Goal: Transaction & Acquisition: Register for event/course

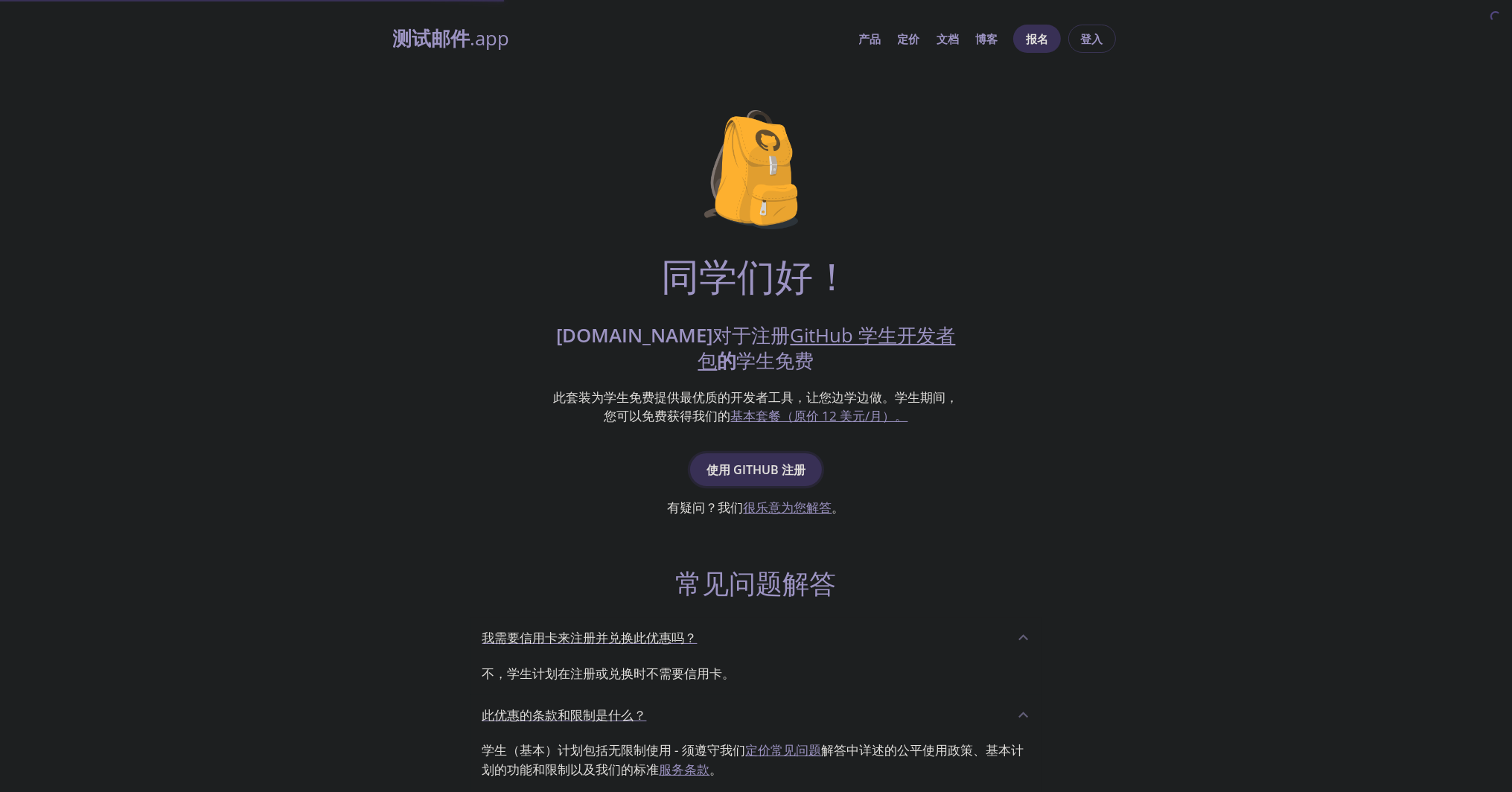
click at [775, 478] on font "使用 GitHub 注册" at bounding box center [756, 469] width 99 height 21
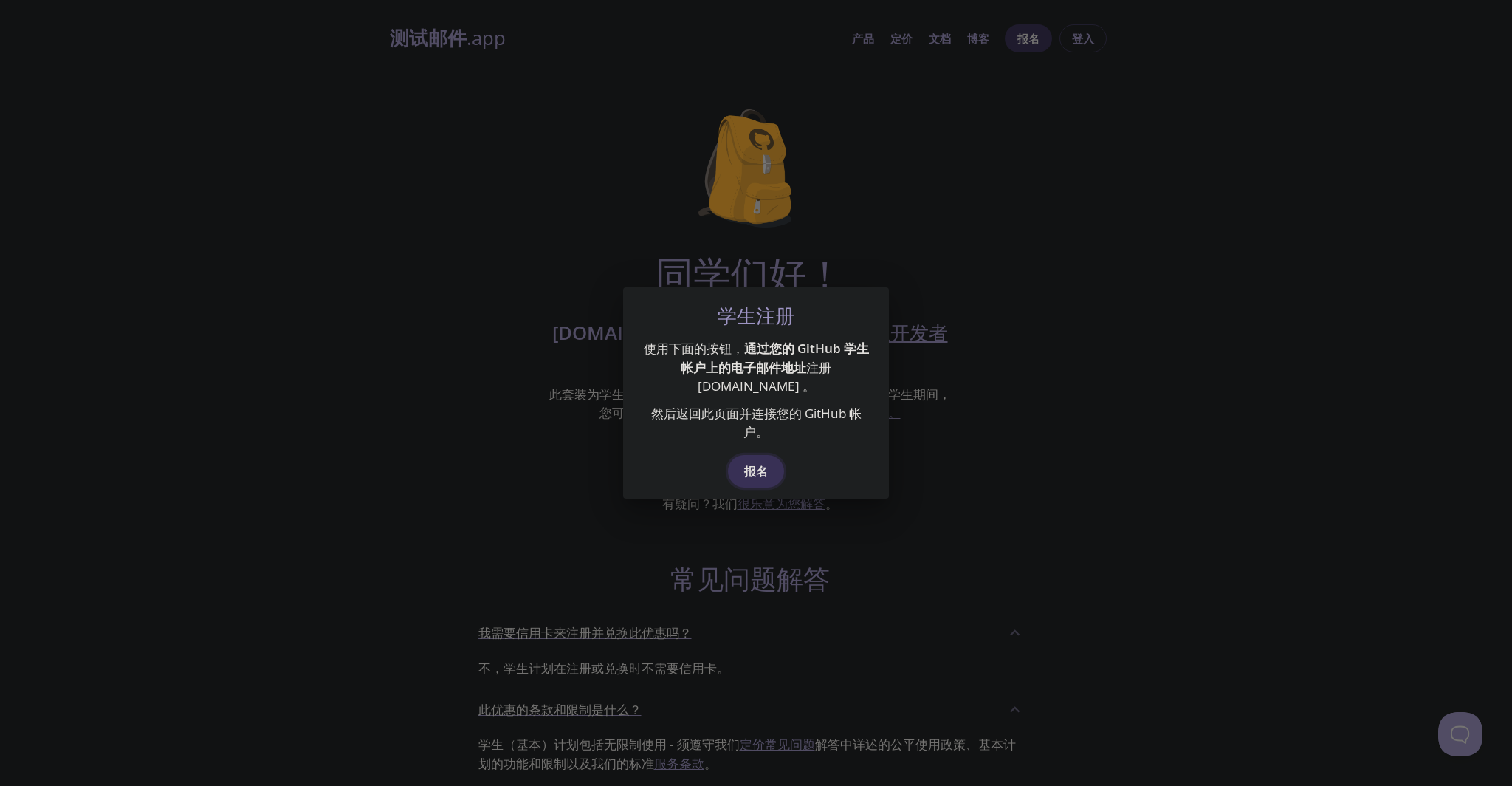
click at [770, 479] on button "报名" at bounding box center [756, 471] width 56 height 33
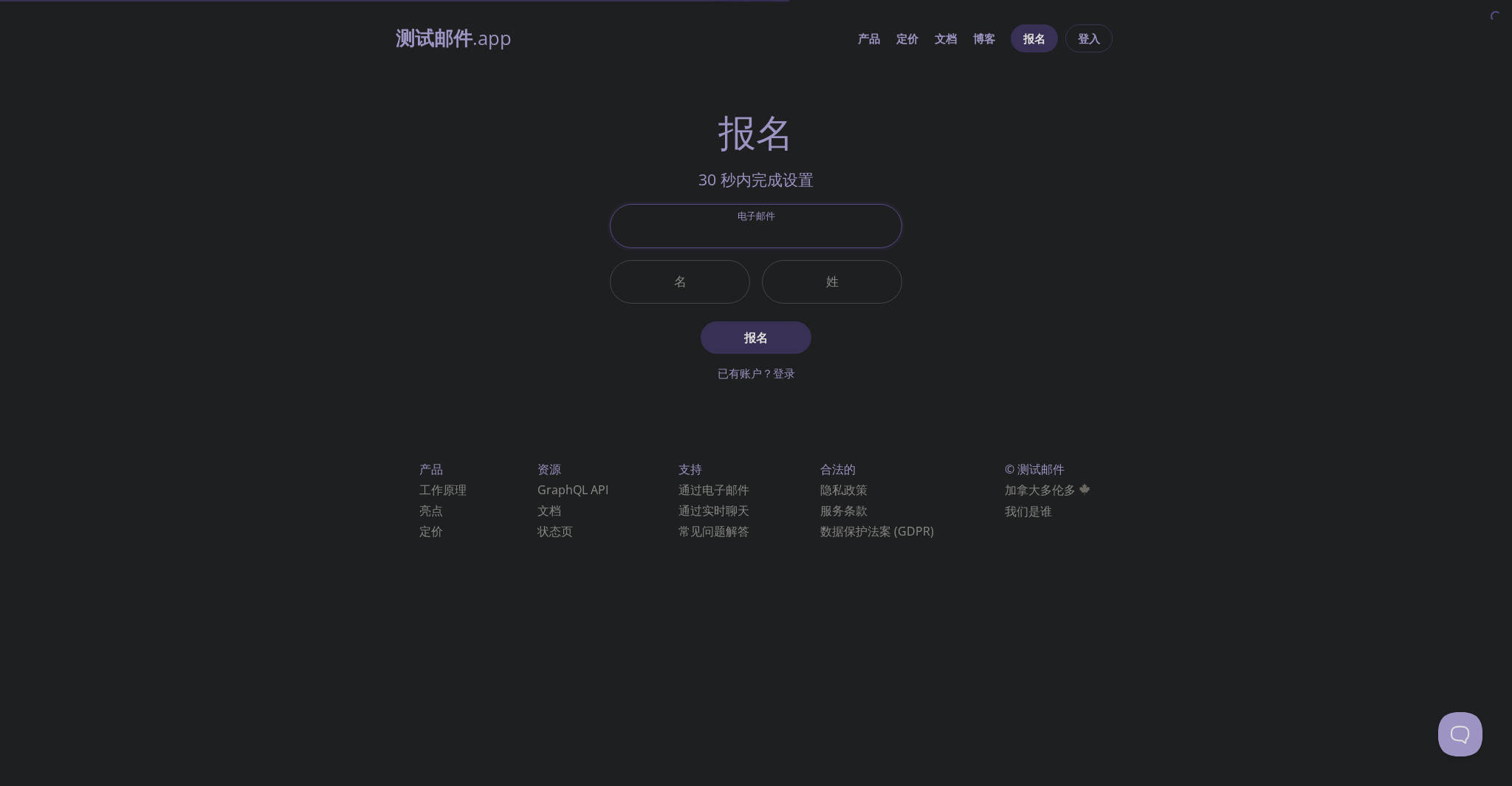
click at [821, 220] on input "电子邮件" at bounding box center [756, 226] width 291 height 42
click at [1038, 266] on div "测试邮件 .app 产品 定价 文档 博客 报名 登入 报名 30 秒内完成设置 电子邮件 名 姓 报名 已有账户？登录 检查您的电子邮件收件箱 邮箱验证码 …" at bounding box center [755, 299] width 756 height 568
drag, startPoint x: 895, startPoint y: 342, endPoint x: 907, endPoint y: 353, distance: 16.3
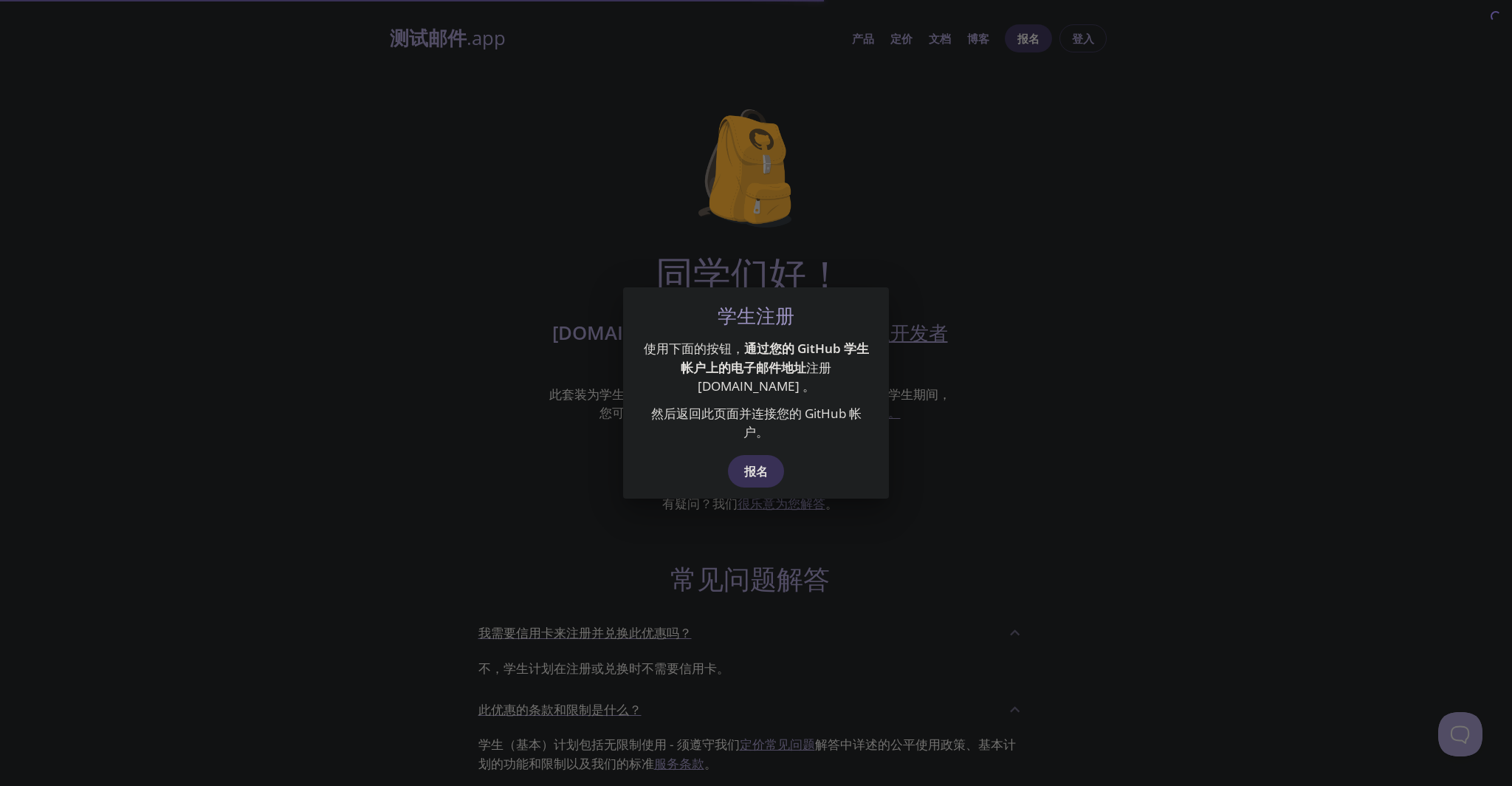
click at [1000, 381] on div "学生注册 使用下面的按钮， 通过您的 GitHub 学生帐户上的电子邮件地址 注册 [DOMAIN_NAME] 。 然后返回此页面并连接您的 GitHub 帐…" at bounding box center [756, 393] width 1512 height 786
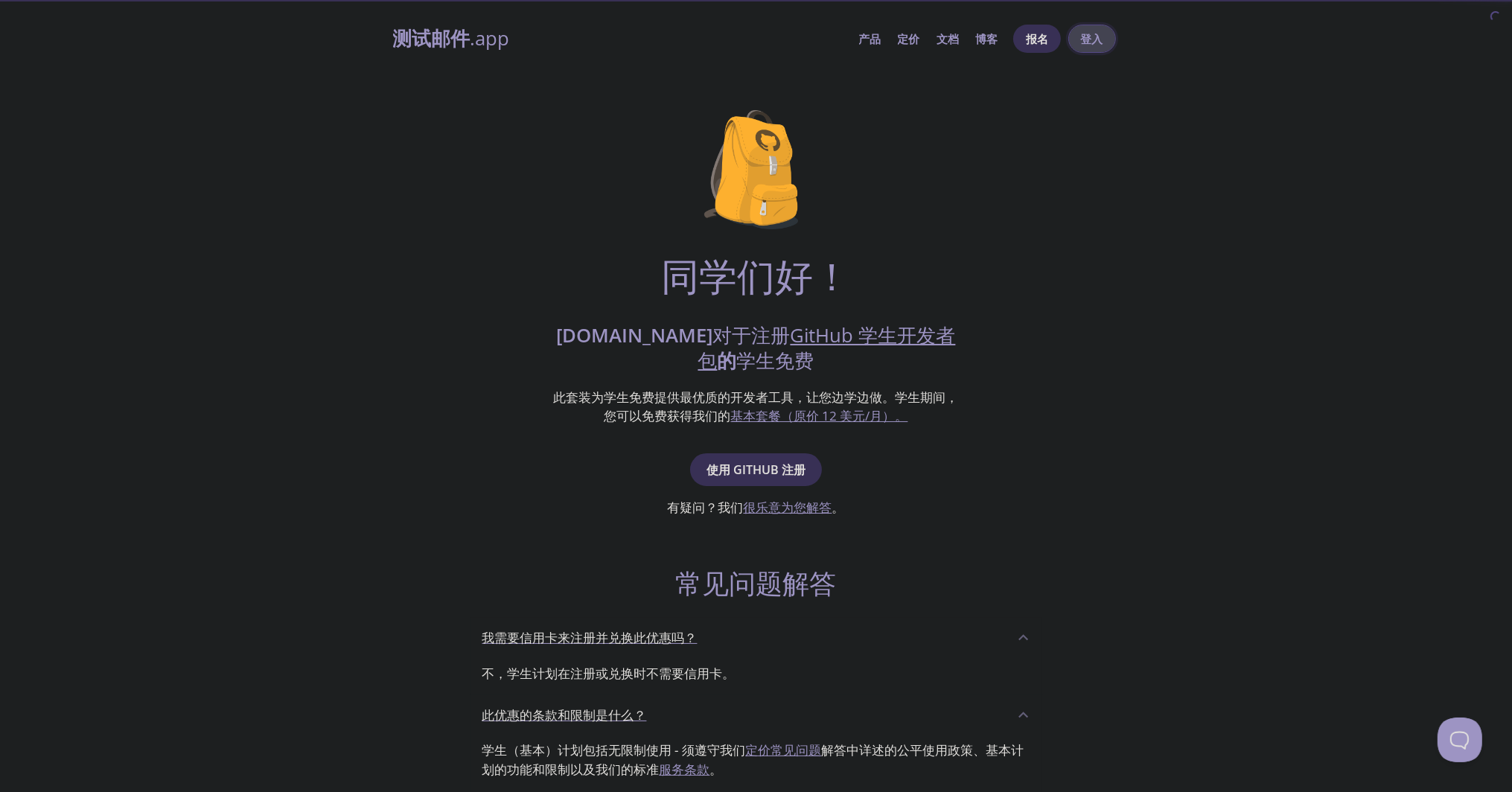
click at [1091, 47] on font "登入" at bounding box center [1091, 38] width 22 height 19
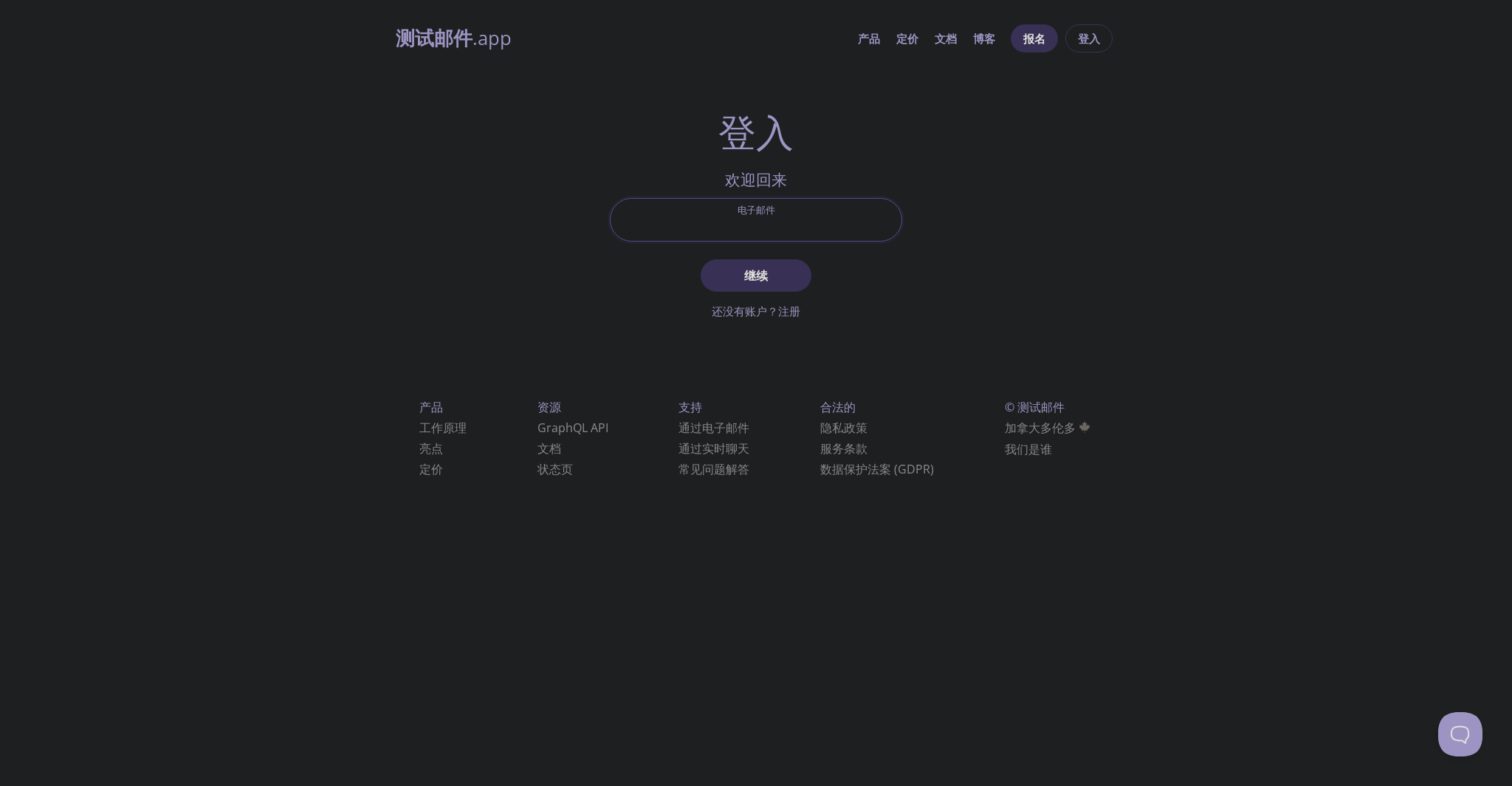
click at [799, 210] on input "电子邮件" at bounding box center [756, 220] width 291 height 42
click at [1175, 162] on div "测试邮件 .app 产品 定价 文档 博客 报名 登入 登入 欢迎回来 电子邮件 继续 还没有账户？注册 检查您的电子邮件收件箱 登录安全码 登入 没有收到任…" at bounding box center [756, 268] width 1512 height 506
drag, startPoint x: 1164, startPoint y: 169, endPoint x: 1153, endPoint y: 166, distance: 11.4
